Goal: Check status: Check status

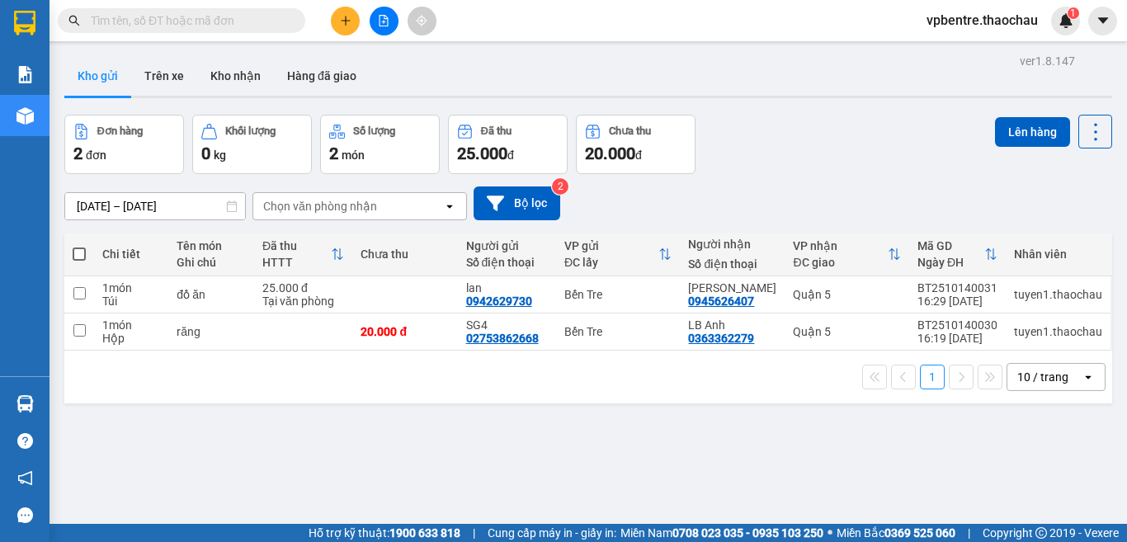
click at [194, 15] on input "text" at bounding box center [188, 21] width 195 height 18
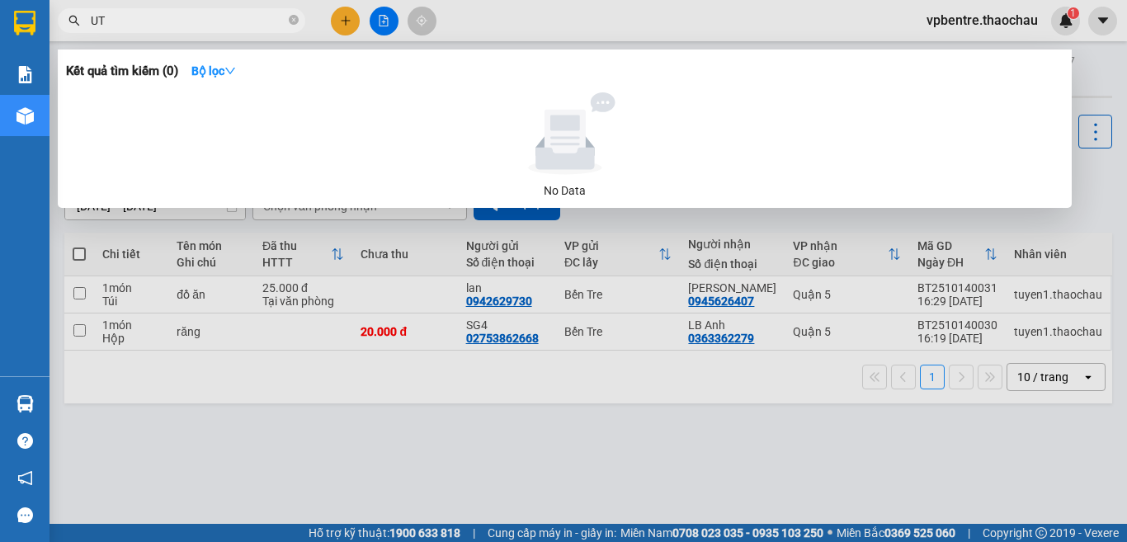
type input "U"
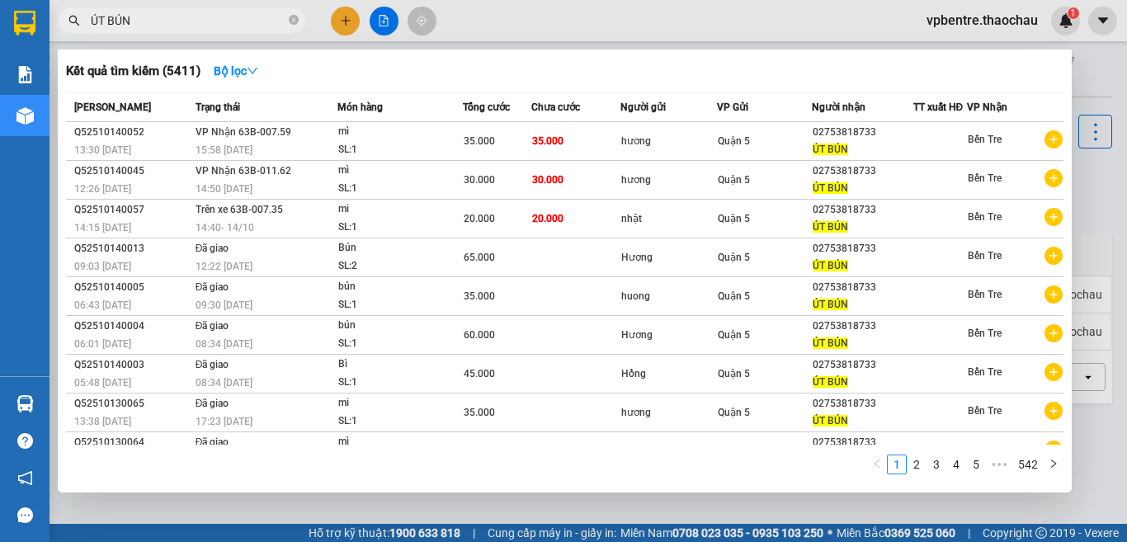
type input "ÚT BÚN"
drag, startPoint x: 1087, startPoint y: 172, endPoint x: 1061, endPoint y: 133, distance: 46.5
click at [1086, 172] on div at bounding box center [563, 271] width 1127 height 542
click at [178, 26] on input "ÚT BÚN" at bounding box center [188, 21] width 195 height 18
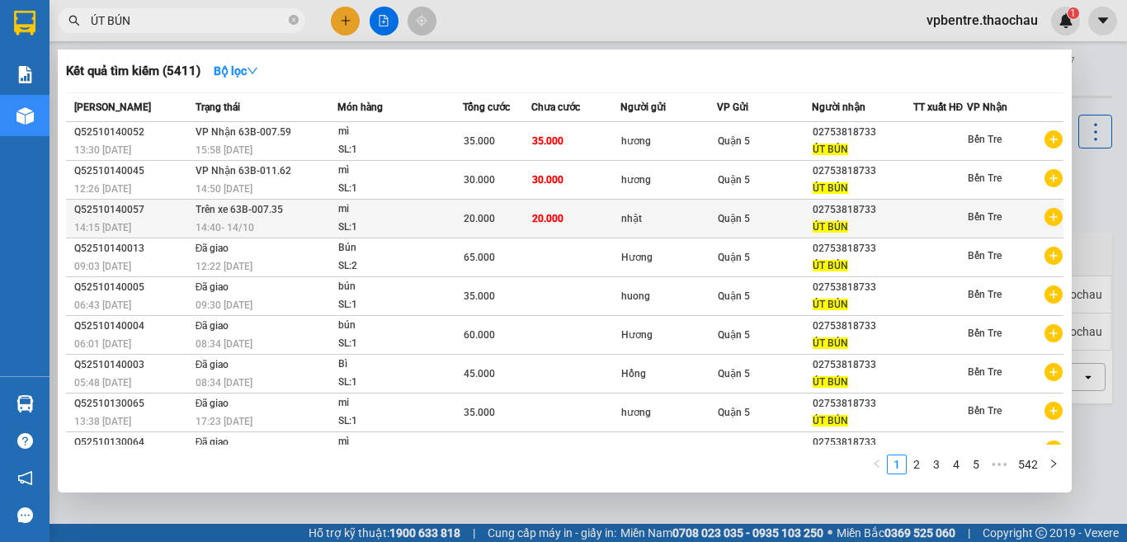
click at [301, 230] on div "14:40 [DATE]" at bounding box center [266, 228] width 141 height 18
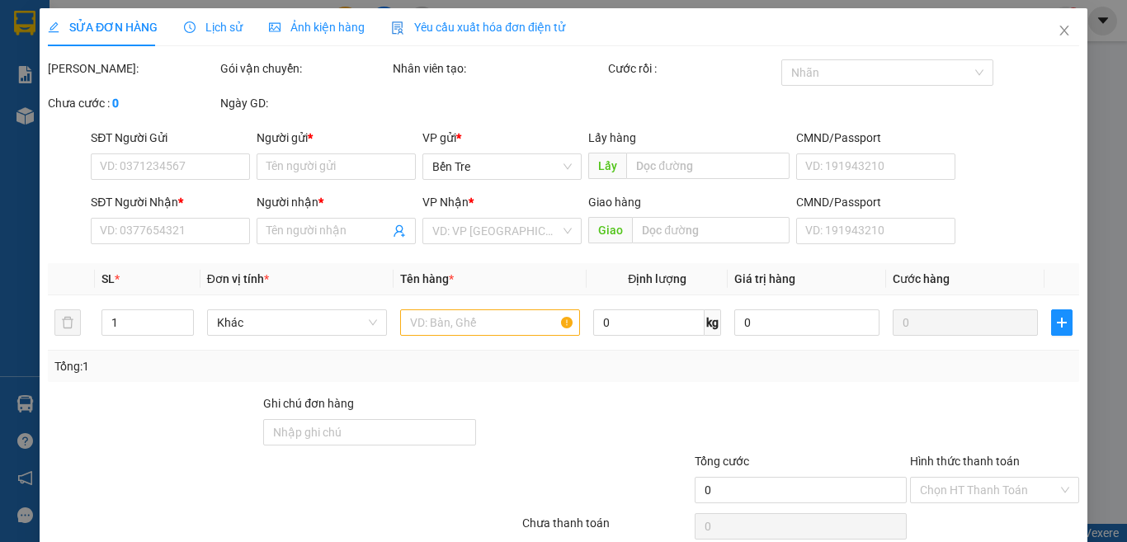
type input "nhật"
type input "02753818733"
type input "ÚT BÚN"
type input "20.000"
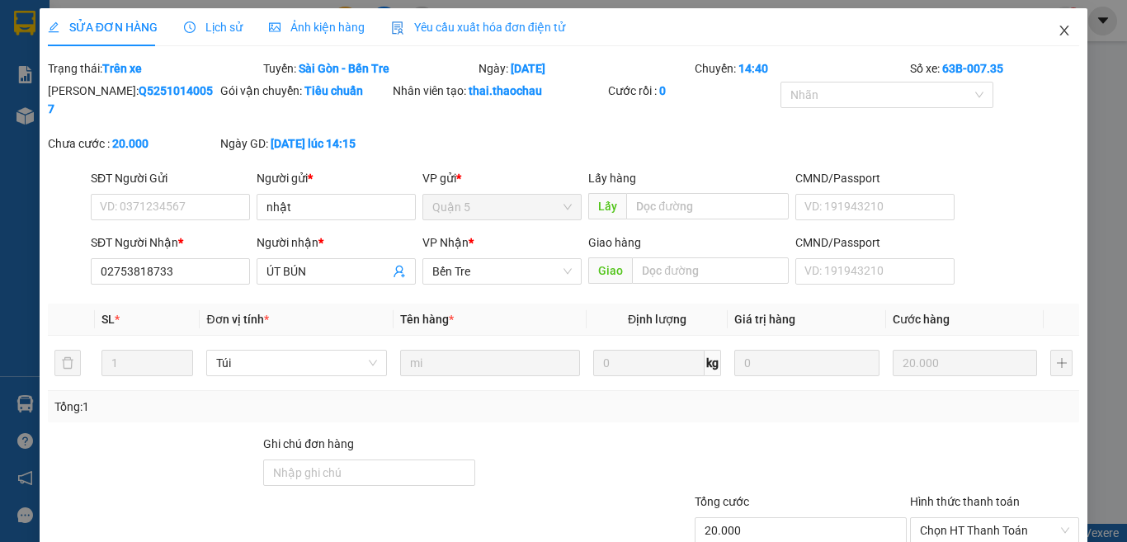
click at [1058, 28] on icon "close" at bounding box center [1064, 30] width 13 height 13
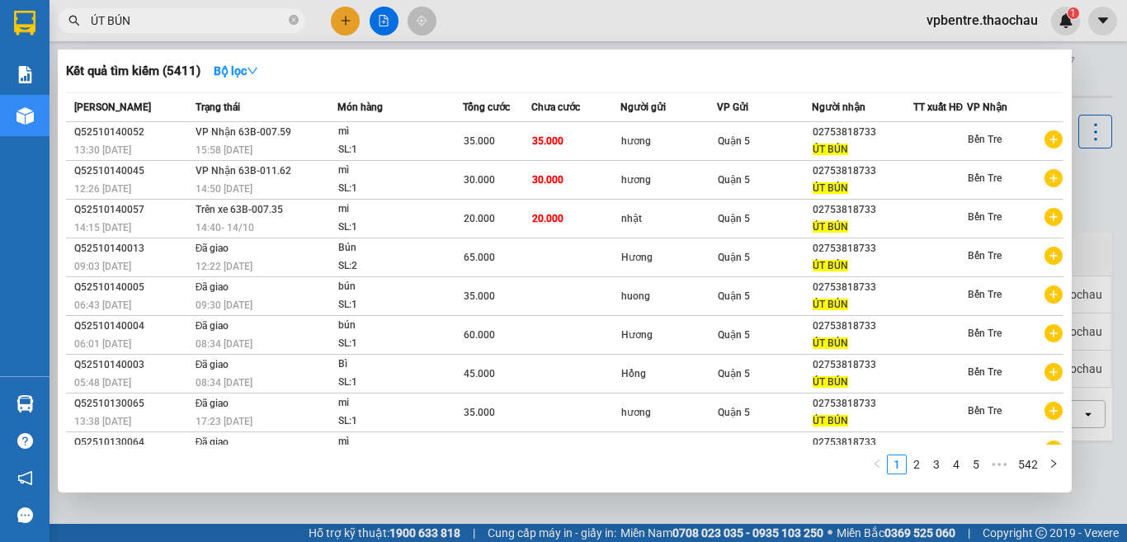
click at [214, 28] on input "ÚT BÚN" at bounding box center [188, 21] width 195 height 18
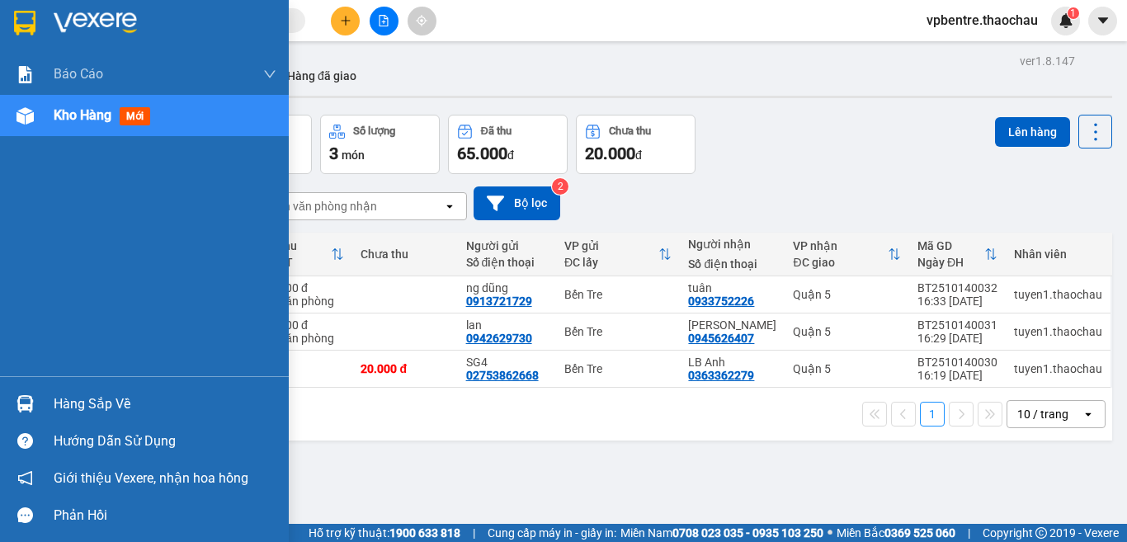
click at [78, 394] on div "Hàng sắp về" at bounding box center [165, 404] width 223 height 25
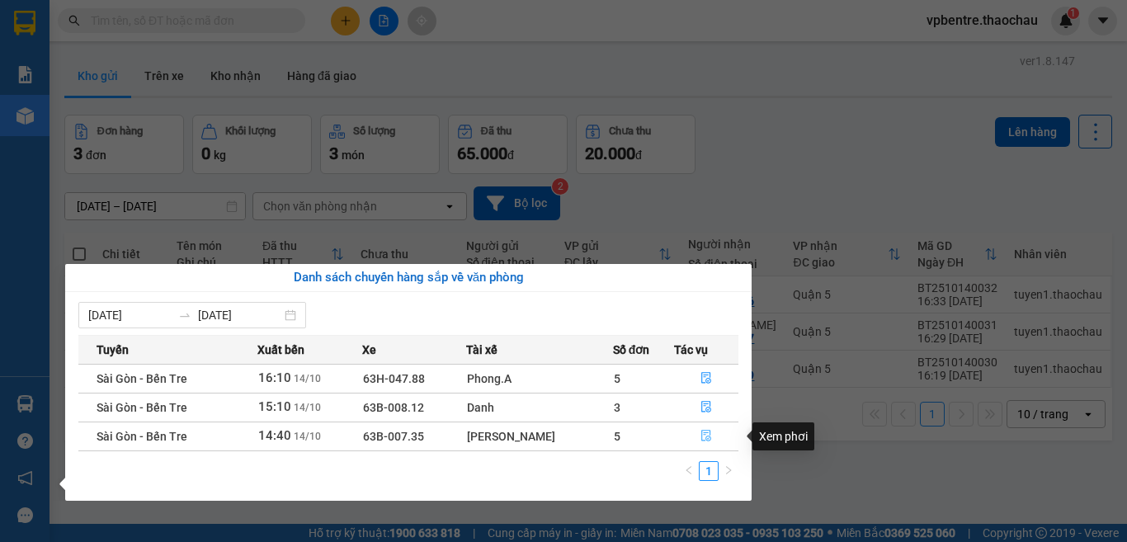
click at [701, 435] on icon "file-done" at bounding box center [706, 437] width 10 height 12
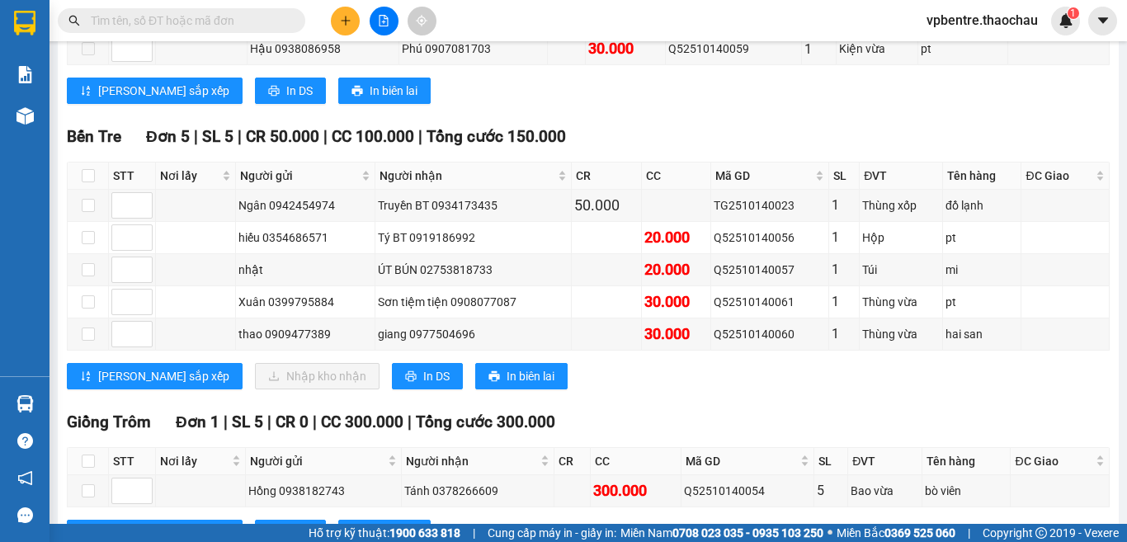
scroll to position [565, 0]
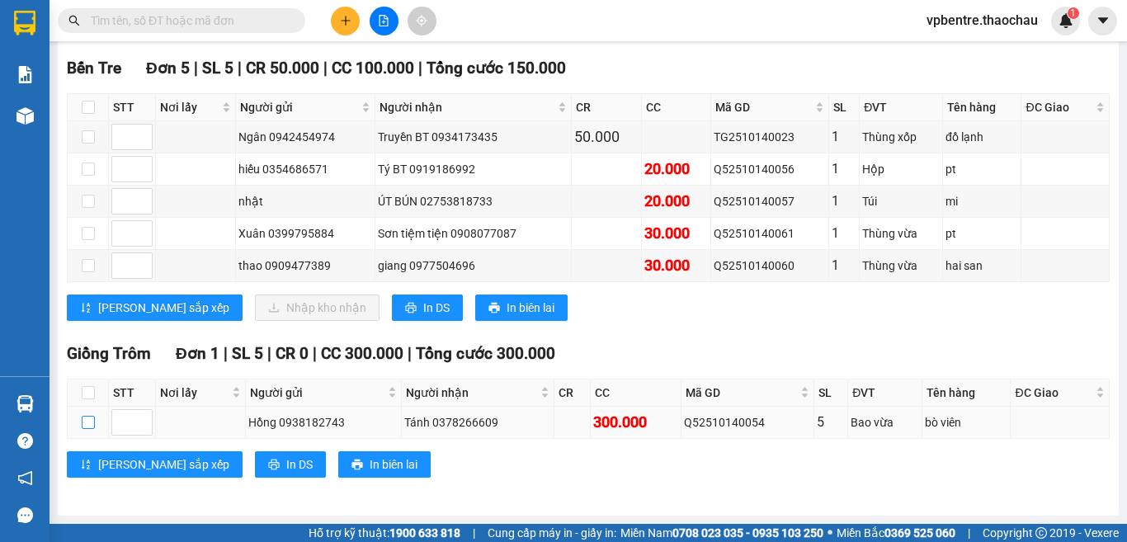
click at [83, 427] on input "checkbox" at bounding box center [88, 422] width 13 height 13
checkbox input "true"
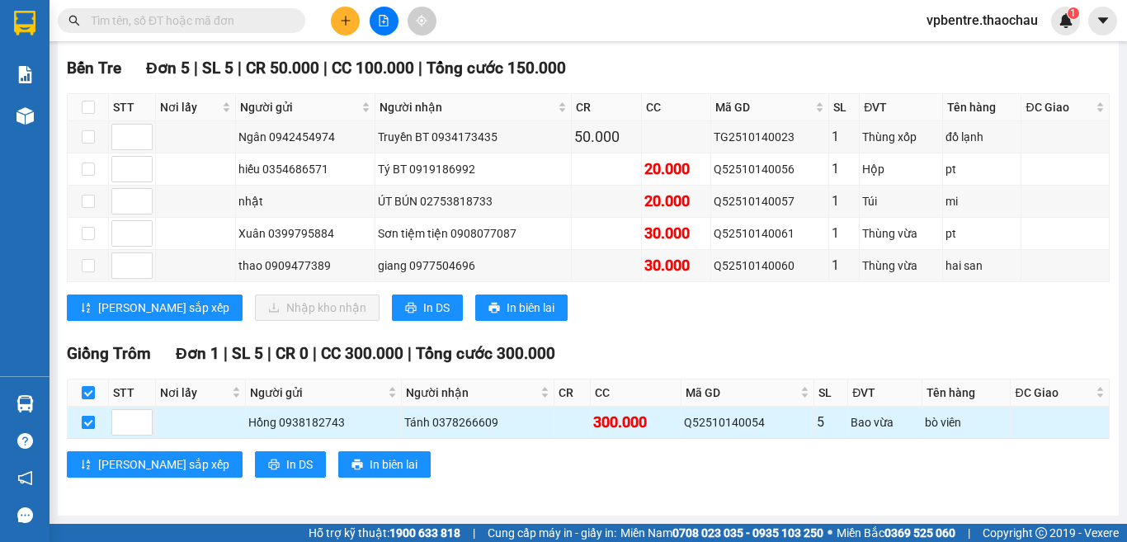
click at [83, 426] on input "checkbox" at bounding box center [88, 422] width 13 height 13
checkbox input "false"
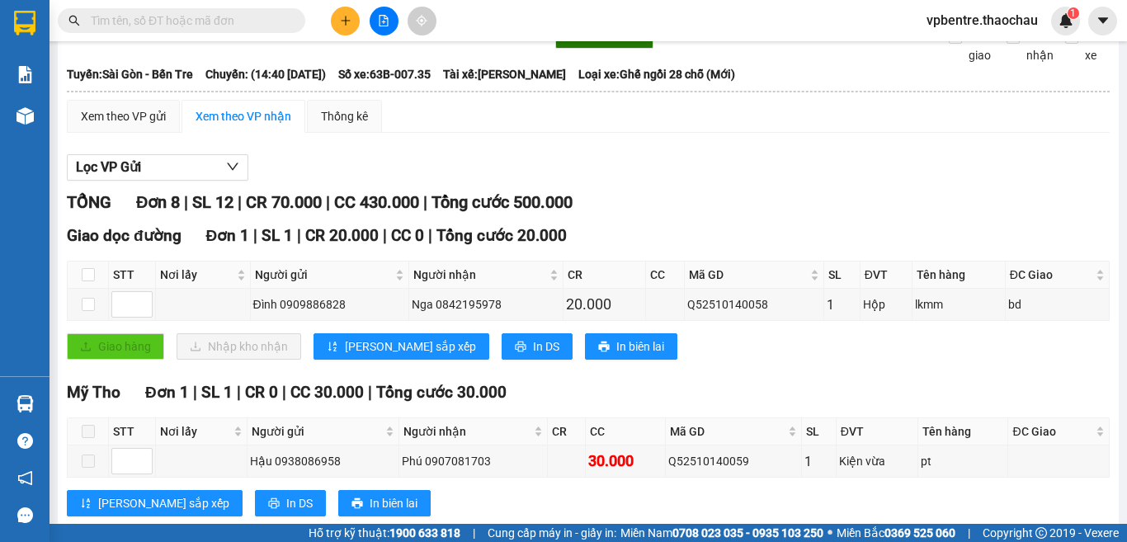
scroll to position [0, 0]
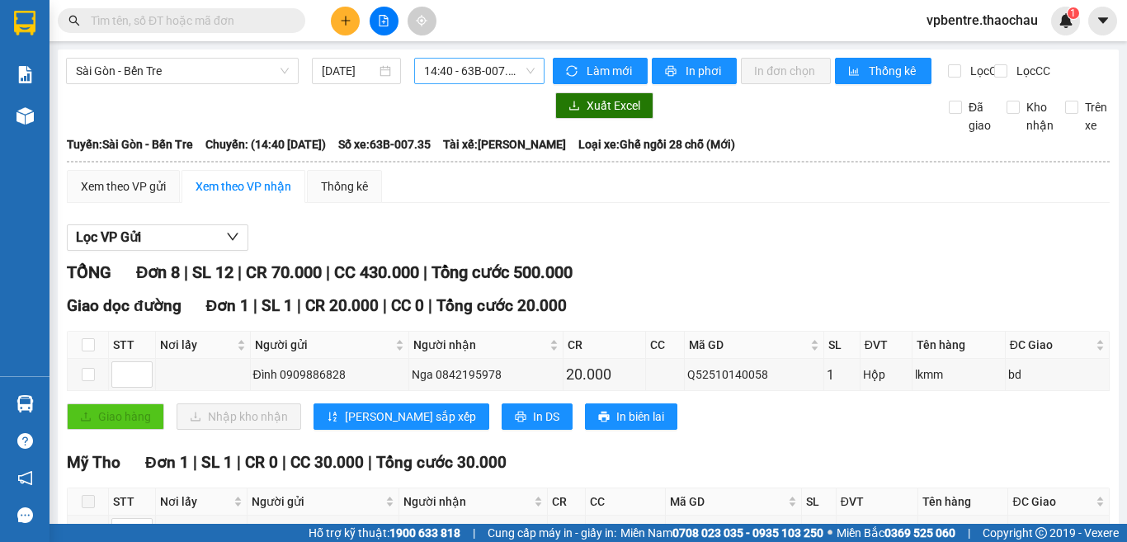
click at [450, 82] on span "14:40 - 63B-007.35" at bounding box center [479, 71] width 111 height 25
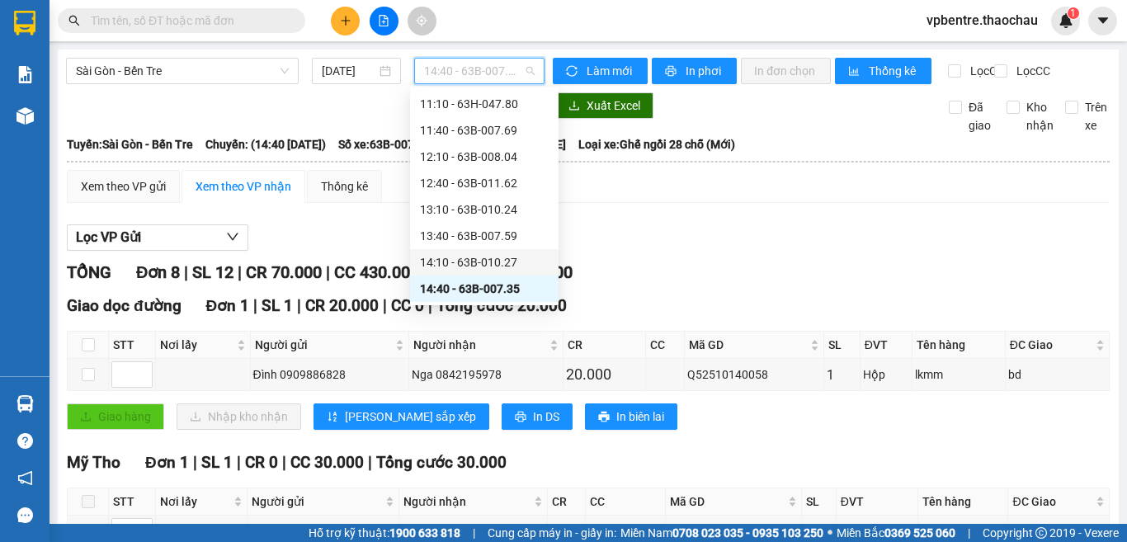
scroll to position [535, 0]
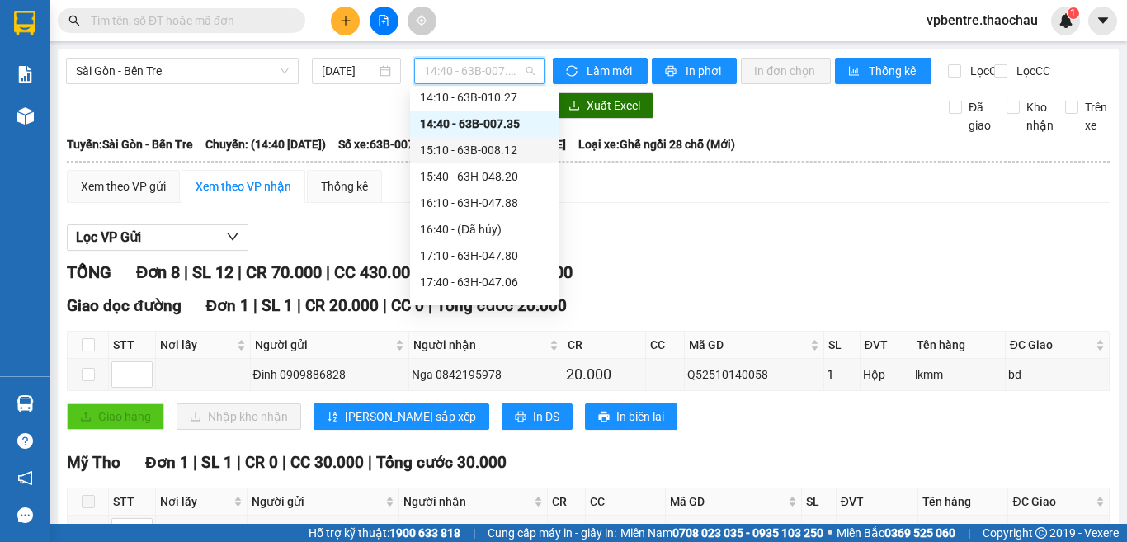
click at [456, 147] on div "15:10 - 63B-008.12" at bounding box center [484, 150] width 129 height 18
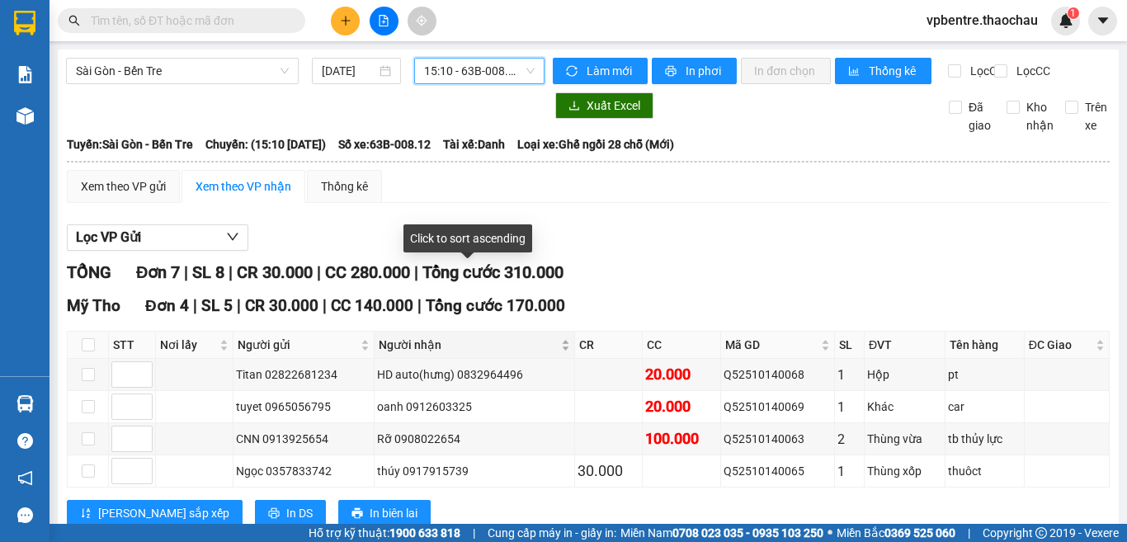
scroll to position [284, 0]
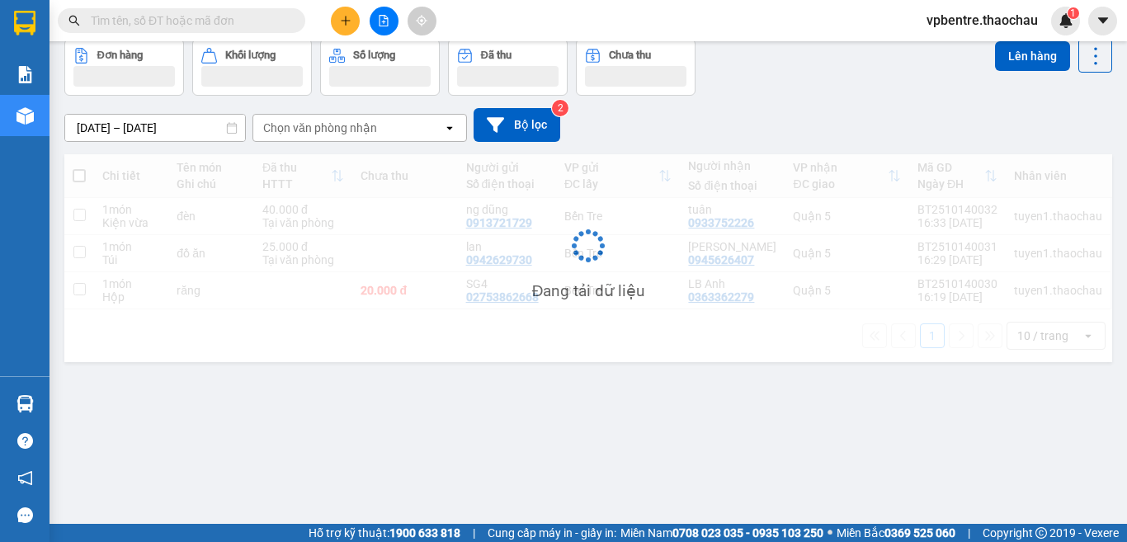
scroll to position [76, 0]
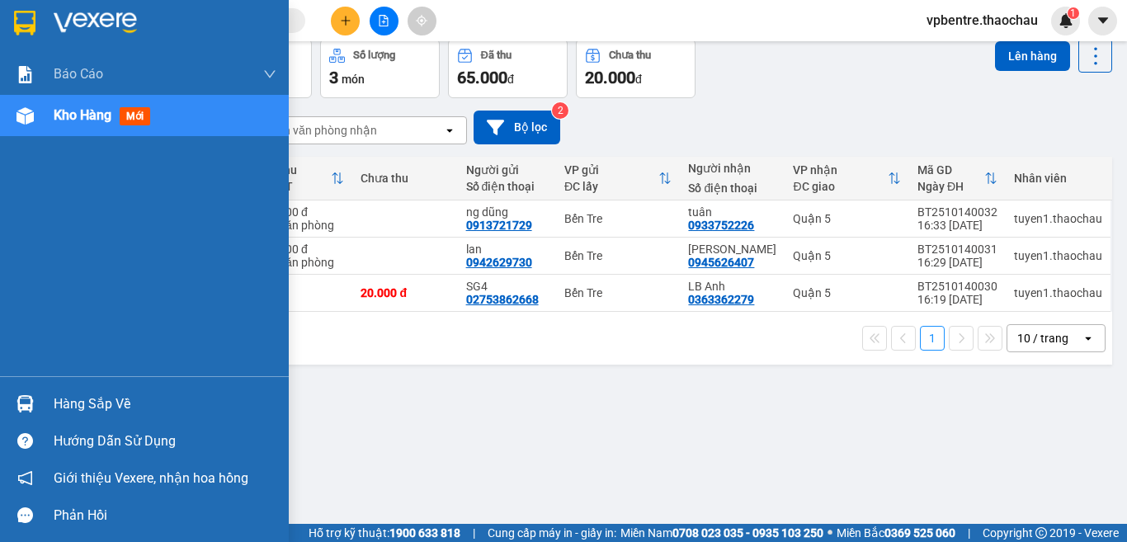
click at [56, 392] on div "Hàng sắp về" at bounding box center [165, 404] width 223 height 25
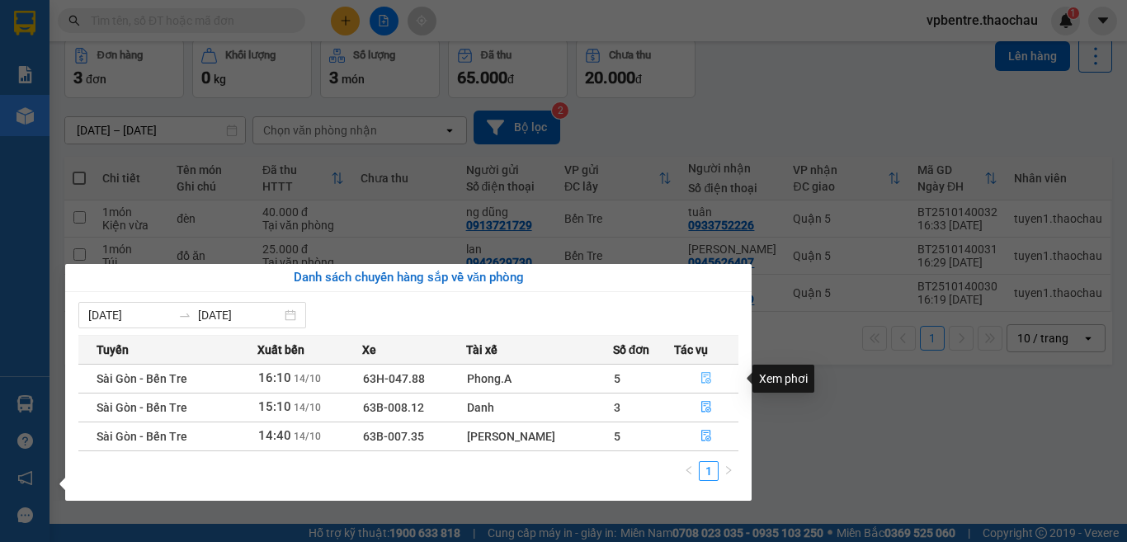
click at [707, 372] on icon "file-done" at bounding box center [707, 378] width 12 height 12
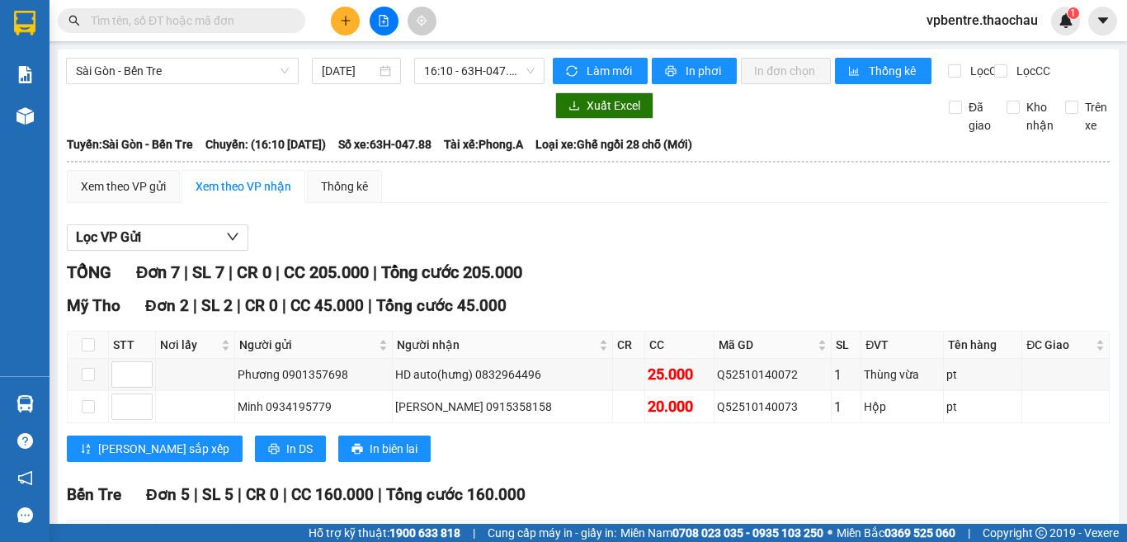
scroll to position [284, 0]
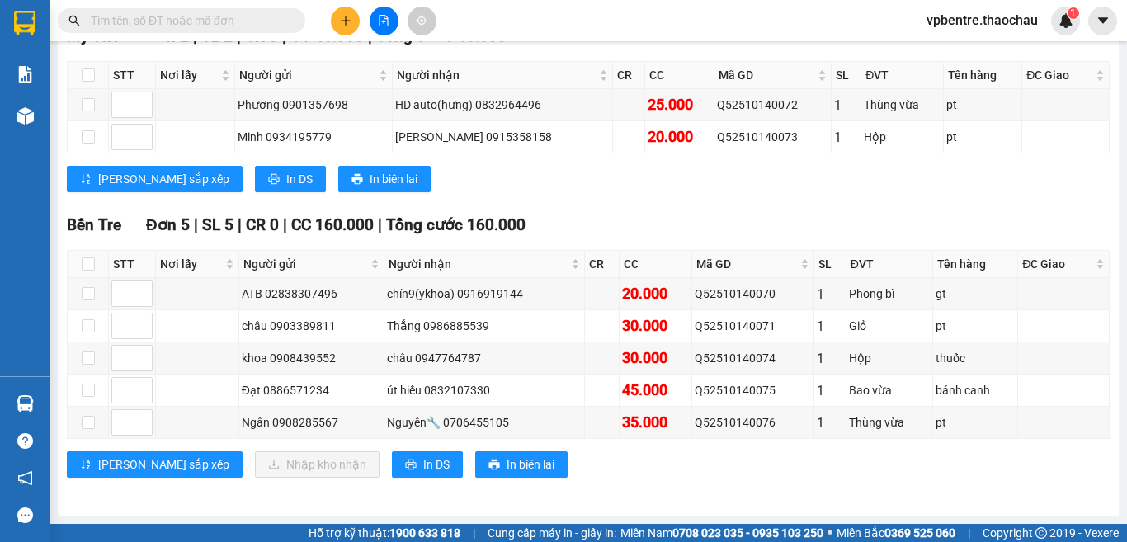
drag, startPoint x: 734, startPoint y: 209, endPoint x: 721, endPoint y: 206, distance: 12.6
click at [730, 208] on div "TỔNG Đơn 7 | SL 7 | CR 0 | CC 205.000 | Tổng cước 205.000 Mỹ Tho Đơn 2 | SL 2 |…" at bounding box center [588, 244] width 1043 height 508
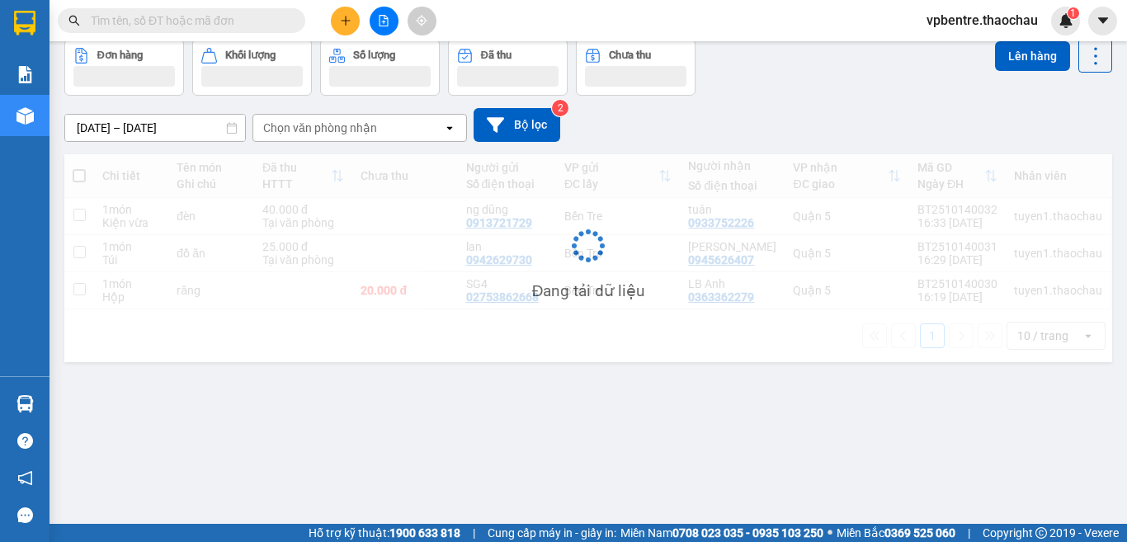
scroll to position [76, 0]
